Goal: Task Accomplishment & Management: Manage account settings

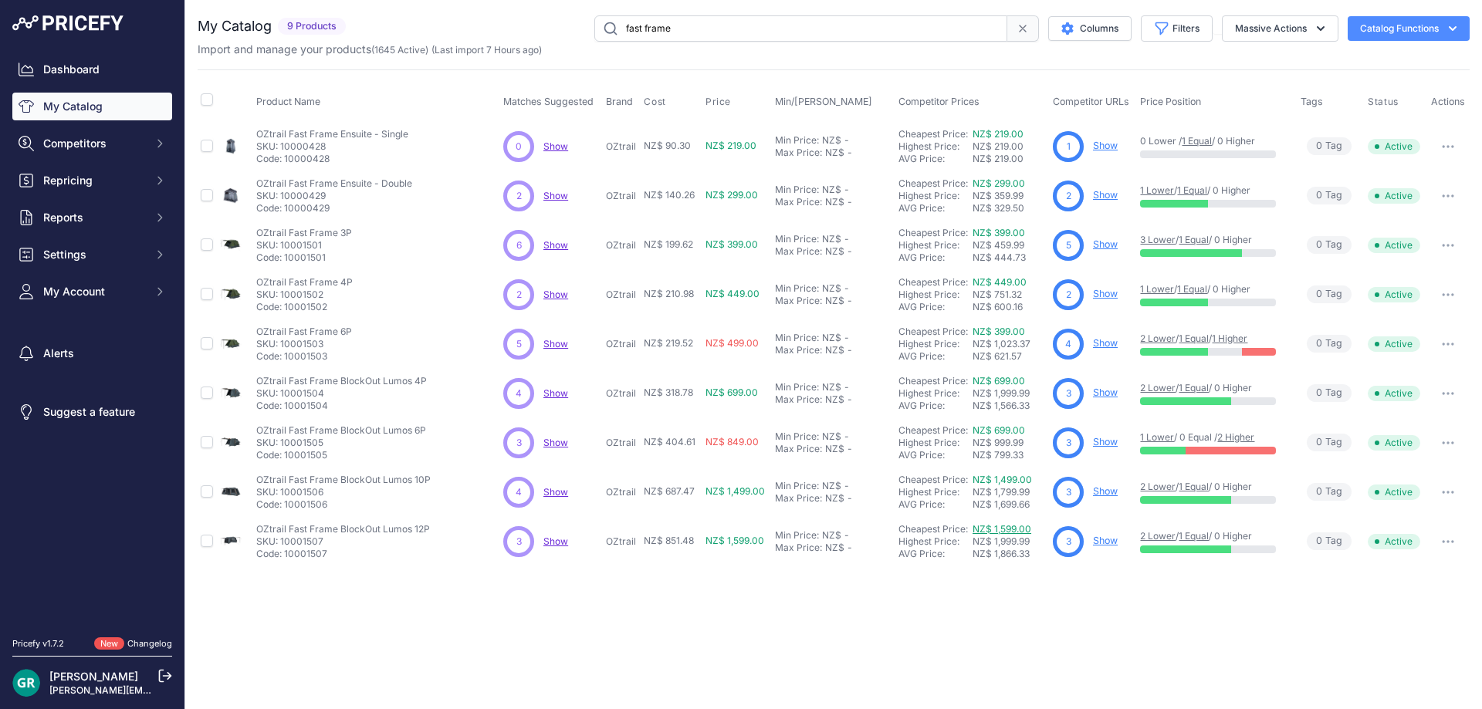
click at [1011, 530] on link "NZ$ 1,599.00" at bounding box center [1002, 529] width 59 height 12
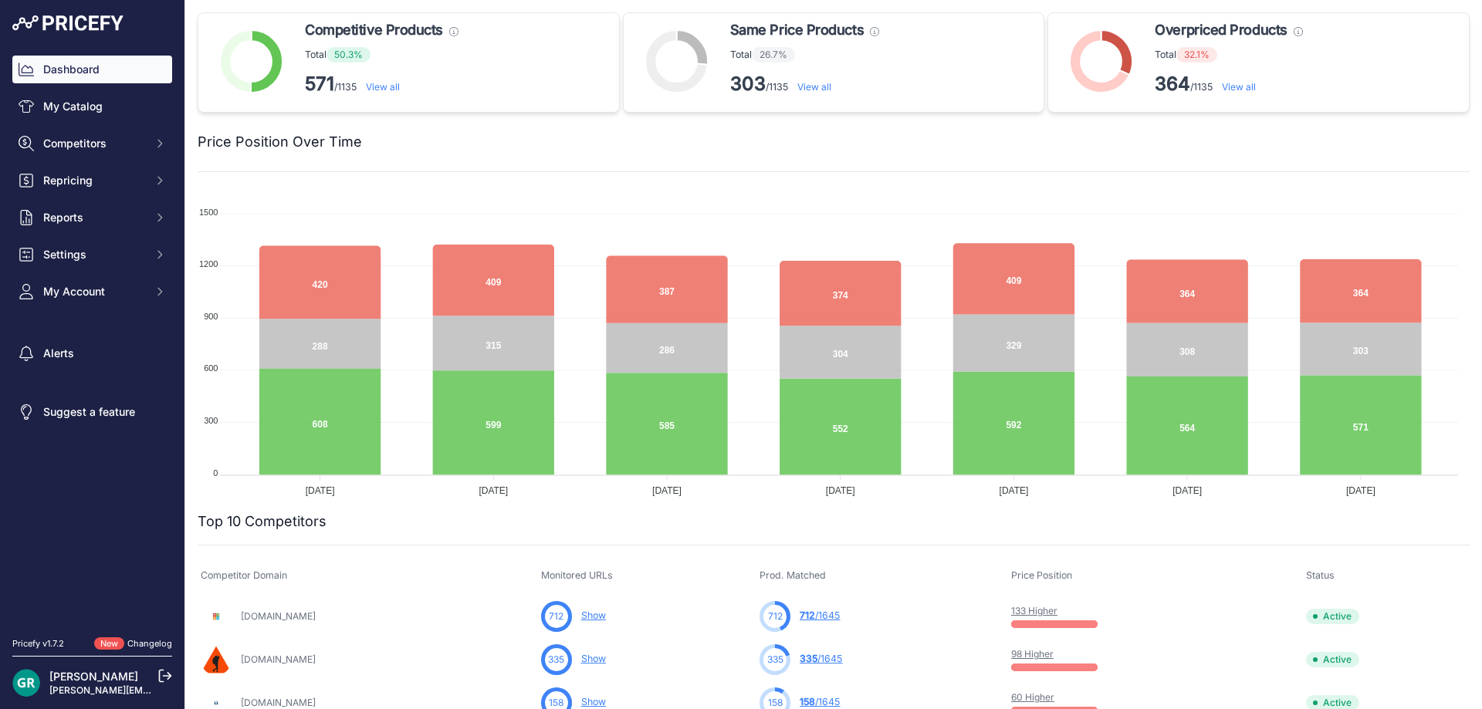
click at [71, 27] on img at bounding box center [67, 22] width 111 height 15
